Goal: Task Accomplishment & Management: Use online tool/utility

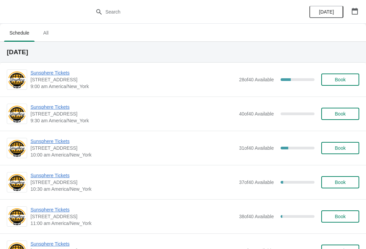
click at [64, 70] on span "Sunsphere Tickets" at bounding box center [132, 72] width 205 height 7
click at [51, 76] on span "Sunsphere Tickets" at bounding box center [132, 72] width 205 height 7
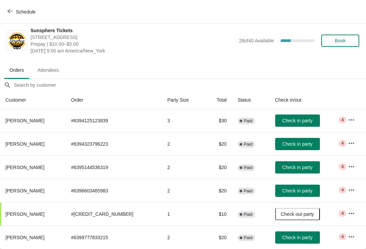
scroll to position [3, 0]
click at [306, 125] on button "Check in party" at bounding box center [297, 121] width 45 height 12
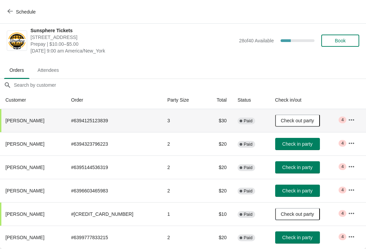
click at [302, 141] on span "Check in party" at bounding box center [297, 143] width 30 height 5
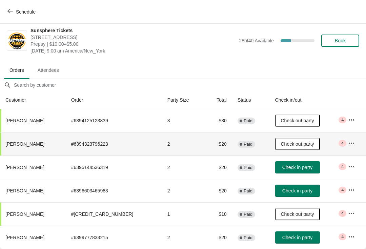
click at [297, 165] on span "Check in party" at bounding box center [297, 167] width 30 height 5
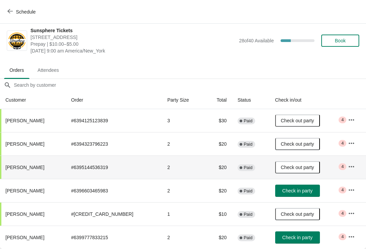
click at [293, 192] on span "Check in party" at bounding box center [297, 190] width 30 height 5
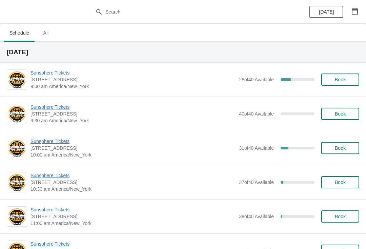
click at [60, 76] on span "Sunsphere Tickets" at bounding box center [132, 72] width 205 height 7
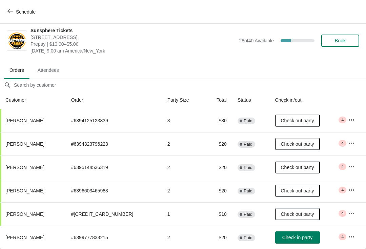
scroll to position [3, 0]
click at [303, 237] on span "Check in party" at bounding box center [297, 237] width 30 height 5
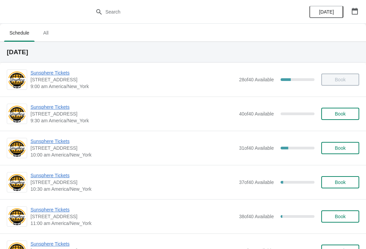
click at [66, 141] on span "Sunsphere Tickets" at bounding box center [132, 141] width 205 height 7
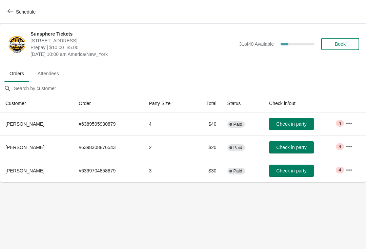
click at [297, 169] on span "Check in party" at bounding box center [291, 170] width 30 height 5
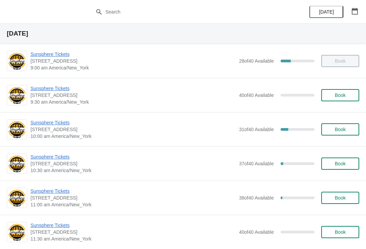
scroll to position [17, 0]
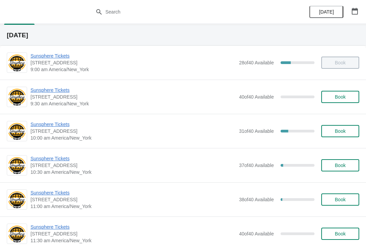
click at [59, 127] on span "Sunsphere Tickets" at bounding box center [132, 124] width 205 height 7
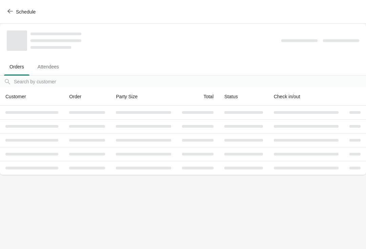
scroll to position [0, 0]
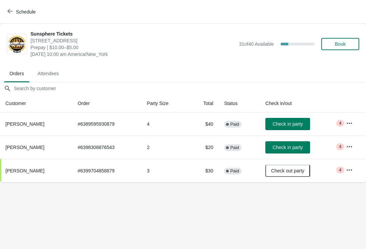
click at [297, 124] on span "Check in party" at bounding box center [287, 123] width 30 height 5
